Goal: Information Seeking & Learning: Learn about a topic

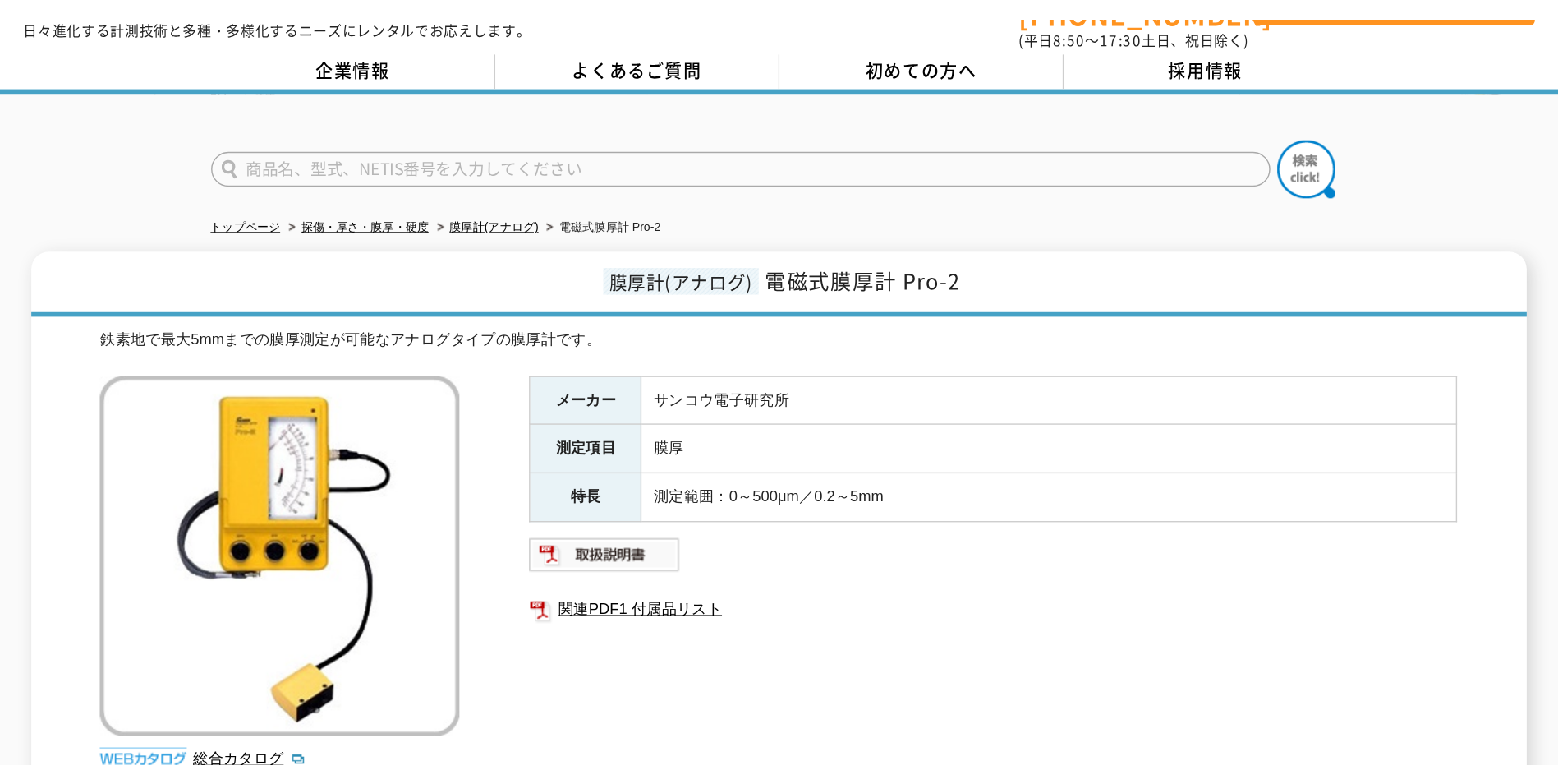
scroll to position [82, 0]
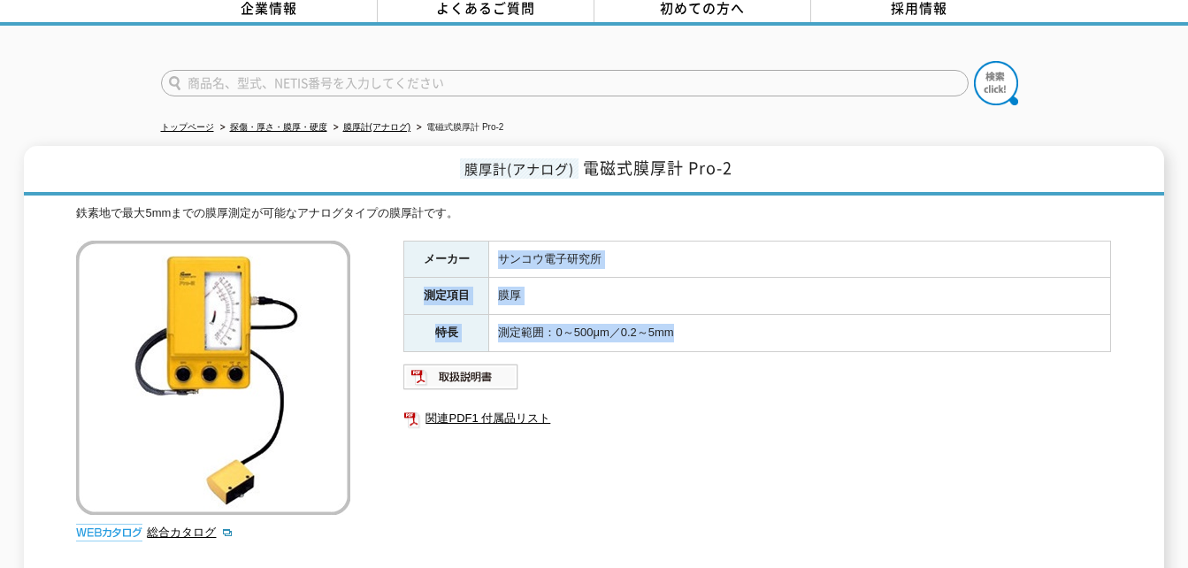
drag, startPoint x: 699, startPoint y: 329, endPoint x: 493, endPoint y: 241, distance: 223.4
click at [493, 241] on tbody "メーカー サンコウ電子研究所 測定項目 膜厚 特長 測定範囲：0～500μm／0.2～5mm" at bounding box center [757, 296] width 707 height 111
click at [493, 241] on td "サンコウ電子研究所" at bounding box center [800, 259] width 622 height 37
drag, startPoint x: 419, startPoint y: 241, endPoint x: 718, endPoint y: 314, distance: 307.8
click at [718, 314] on tbody "メーカー サンコウ電子研究所 測定項目 膜厚 特長 測定範囲：0～500μm／0.2～5mm" at bounding box center [757, 296] width 707 height 111
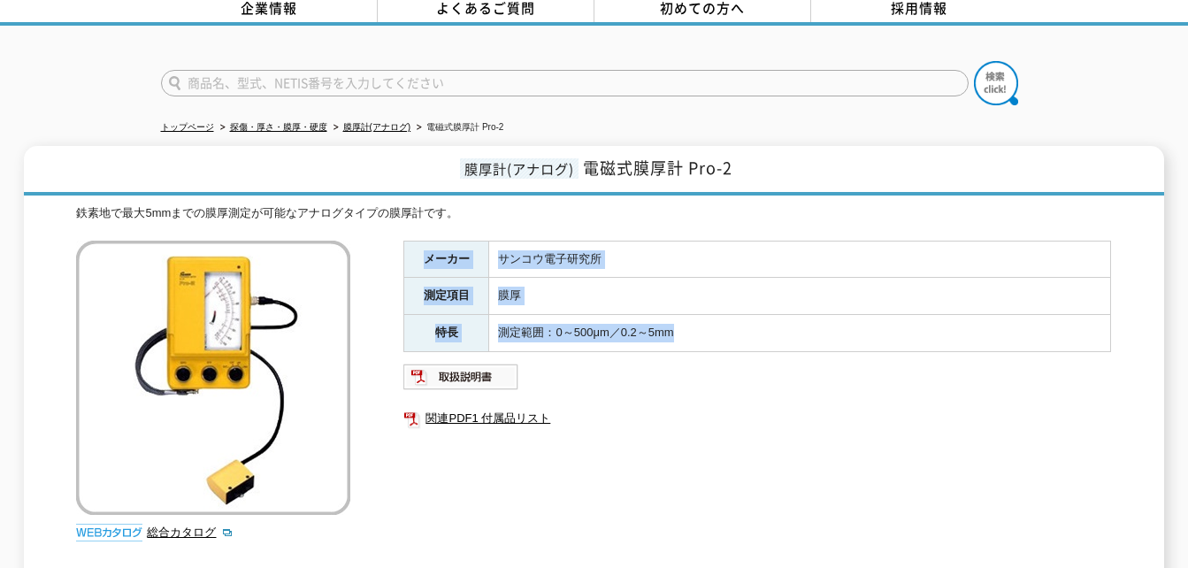
click at [718, 315] on td "測定範囲：0～500μm／0.2～5mm" at bounding box center [800, 333] width 622 height 37
drag, startPoint x: 714, startPoint y: 322, endPoint x: 410, endPoint y: 233, distance: 316.2
click at [410, 241] on tbody "メーカー サンコウ電子研究所 測定項目 膜厚 特長 測定範囲：0～500μm／0.2～5mm" at bounding box center [757, 296] width 707 height 111
click at [410, 241] on th "メーカー" at bounding box center [446, 259] width 85 height 37
drag, startPoint x: 416, startPoint y: 251, endPoint x: 684, endPoint y: 321, distance: 276.9
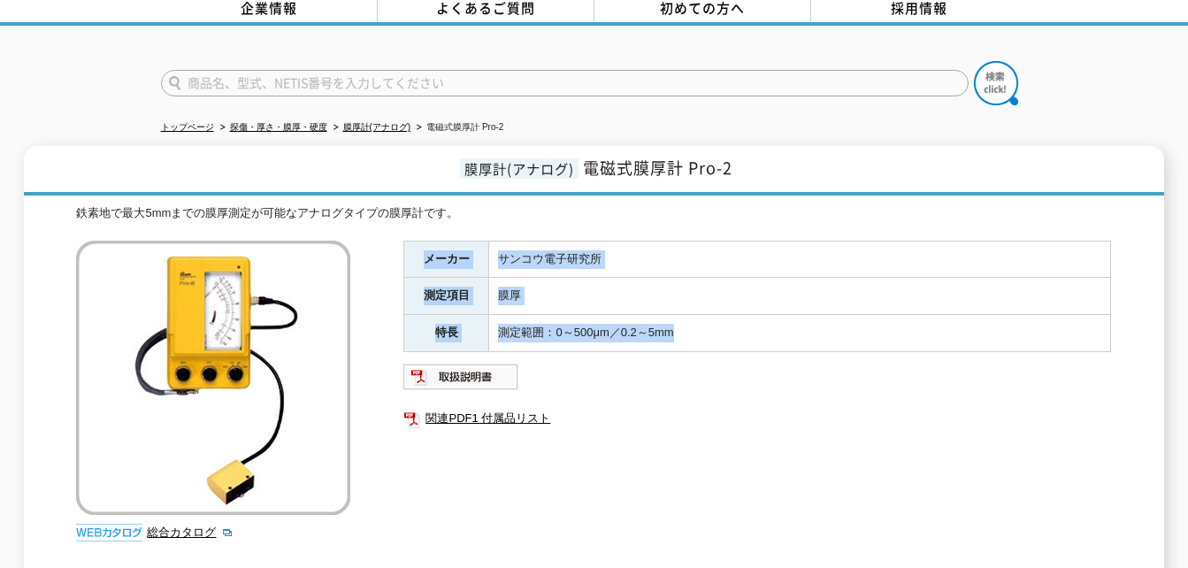
click at [684, 321] on tbody "メーカー サンコウ電子研究所 測定項目 膜厚 特長 測定範囲：0～500μm／0.2～5mm" at bounding box center [757, 296] width 707 height 111
click at [684, 321] on td "測定範囲：0～500μm／0.2～5mm" at bounding box center [800, 333] width 622 height 37
drag, startPoint x: 717, startPoint y: 322, endPoint x: 411, endPoint y: 239, distance: 317.0
click at [411, 241] on tbody "メーカー サンコウ電子研究所 測定項目 膜厚 特長 測定範囲：0～500μm／0.2～5mm" at bounding box center [757, 296] width 707 height 111
drag, startPoint x: 411, startPoint y: 239, endPoint x: 792, endPoint y: 327, distance: 391.2
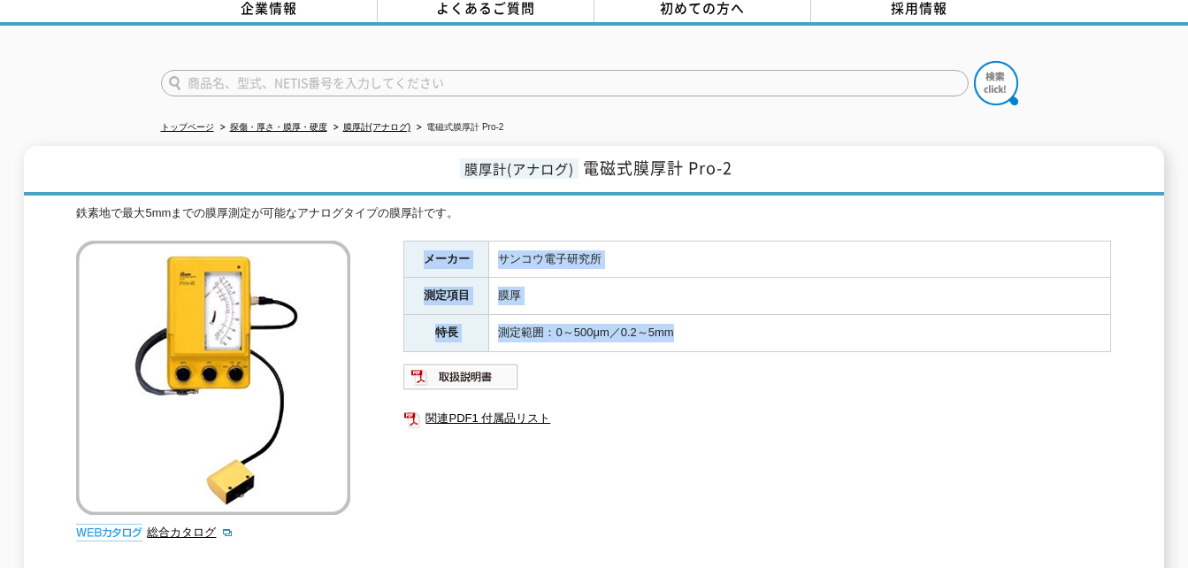
click at [792, 327] on td "測定範囲：0～500μm／0.2～5mm" at bounding box center [800, 333] width 622 height 37
